Goal: Register for event/course

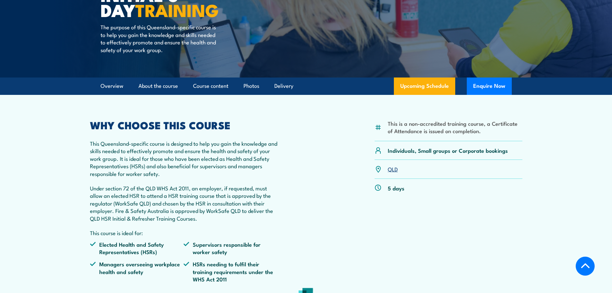
click at [393, 169] on link "QLD" at bounding box center [393, 169] width 10 height 8
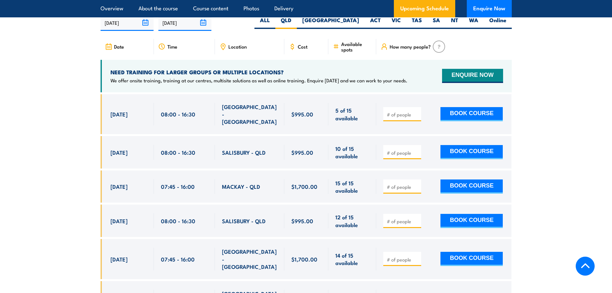
scroll to position [1145, 0]
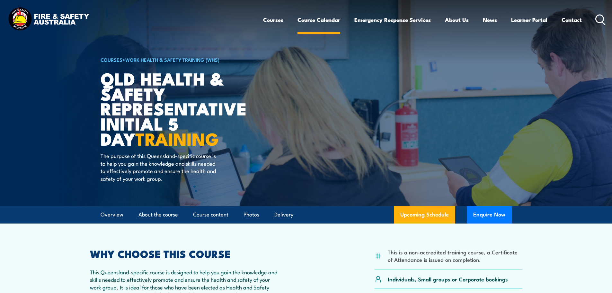
click at [326, 19] on link "Course Calendar" at bounding box center [319, 19] width 43 height 17
click at [323, 22] on link "Course Calendar" at bounding box center [319, 19] width 43 height 17
click at [322, 19] on link "Course Calendar" at bounding box center [319, 19] width 43 height 17
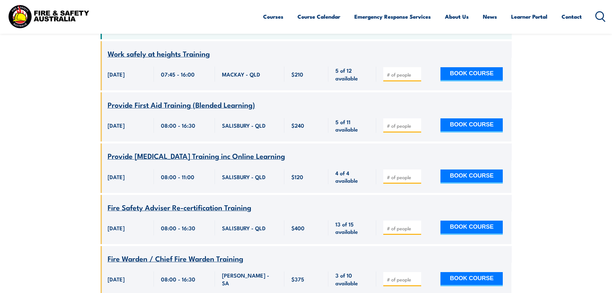
scroll to position [193, 0]
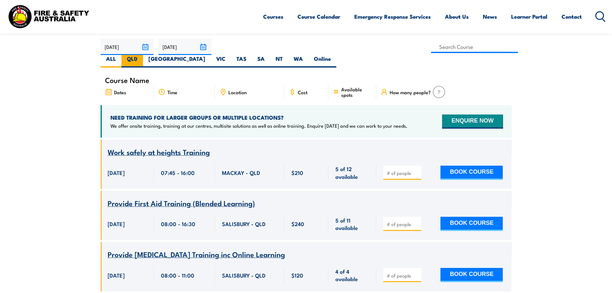
drag, startPoint x: 348, startPoint y: 43, endPoint x: 357, endPoint y: 48, distance: 10.4
click at [143, 55] on label "QLD" at bounding box center [132, 61] width 22 height 13
click at [142, 55] on input "QLD" at bounding box center [140, 57] width 4 height 4
radio input "true"
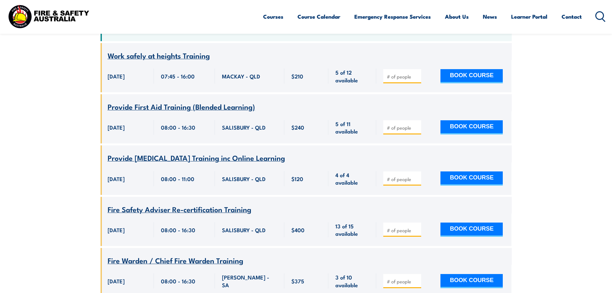
scroll to position [315, 0]
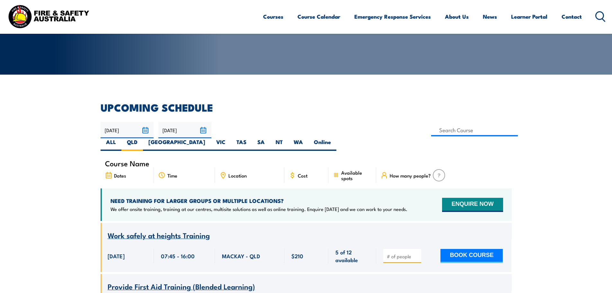
scroll to position [129, 0]
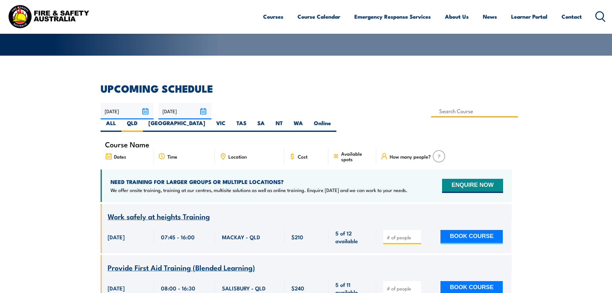
click at [431, 112] on input at bounding box center [474, 111] width 87 height 13
type input "Fire Safety Adviser Training"
